Goal: Task Accomplishment & Management: Use online tool/utility

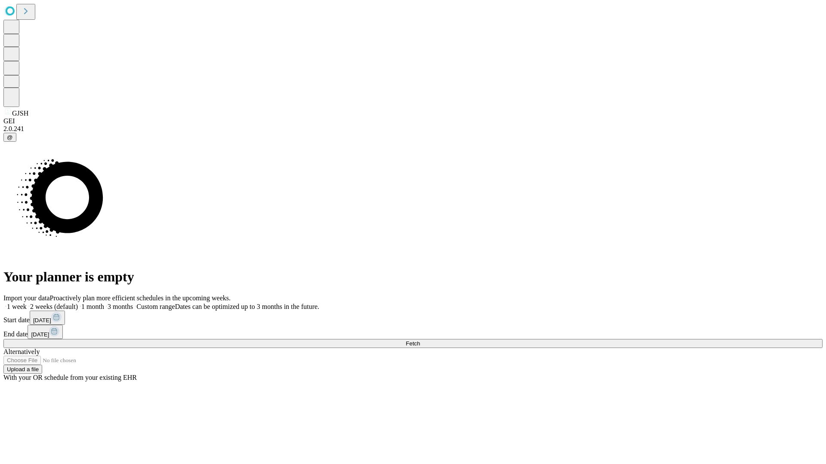
click at [420, 341] on span "Fetch" at bounding box center [412, 344] width 14 height 6
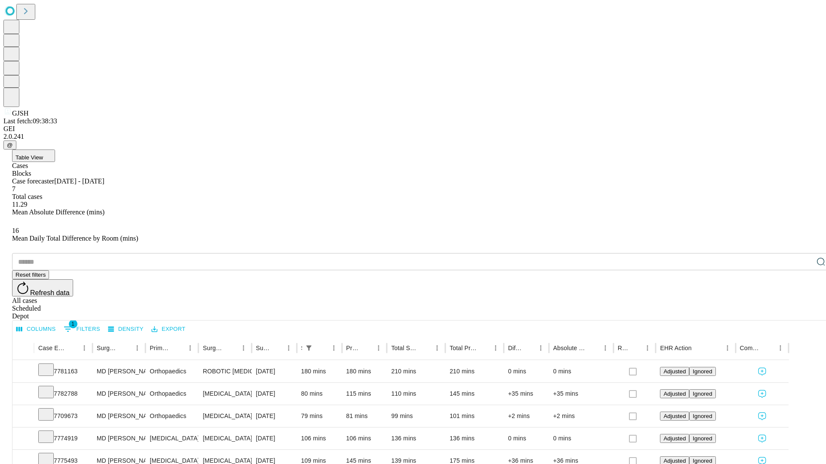
click at [803, 313] on div "Depot" at bounding box center [421, 317] width 819 height 8
